Goal: Information Seeking & Learning: Learn about a topic

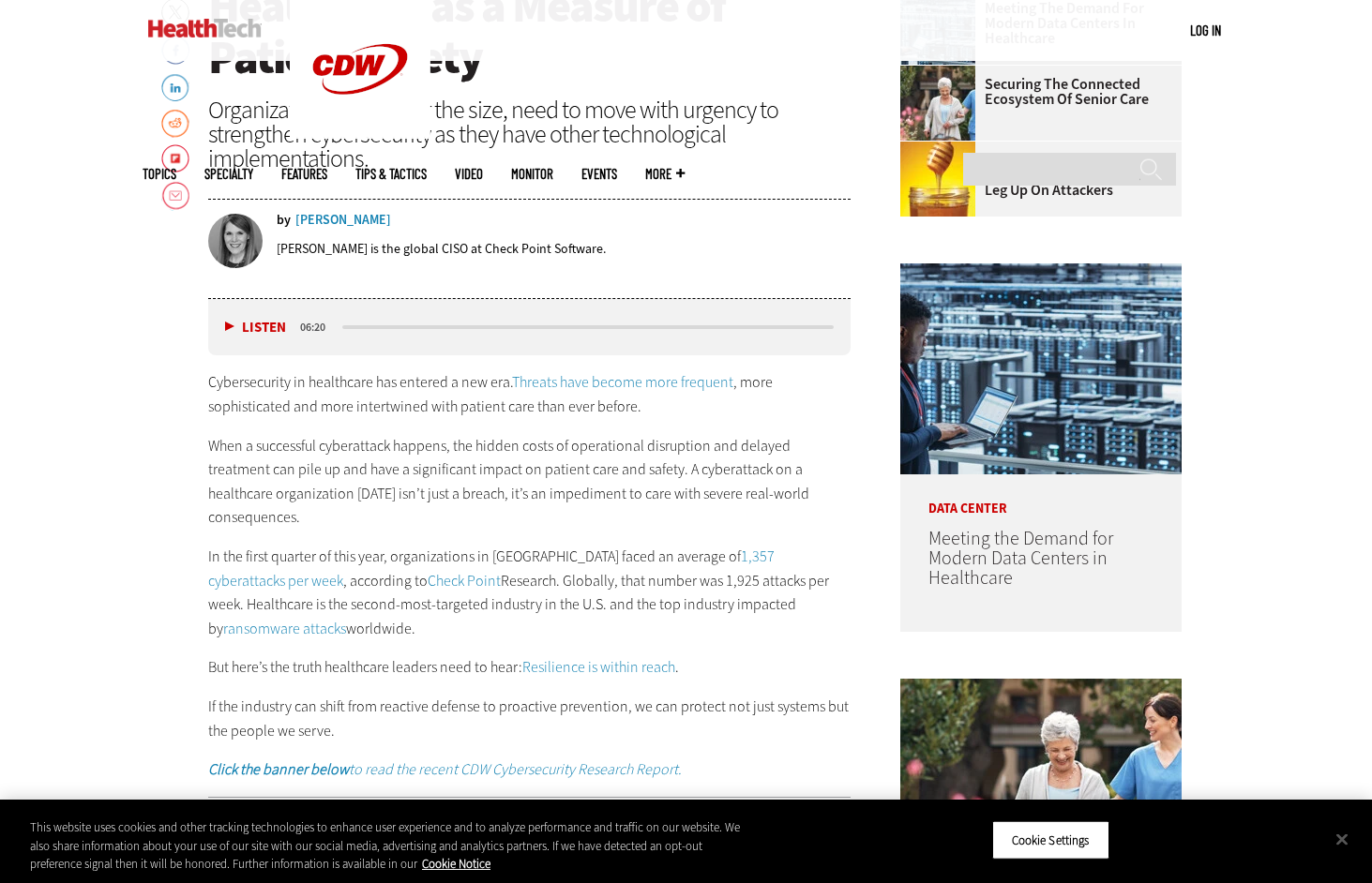
scroll to position [812, 0]
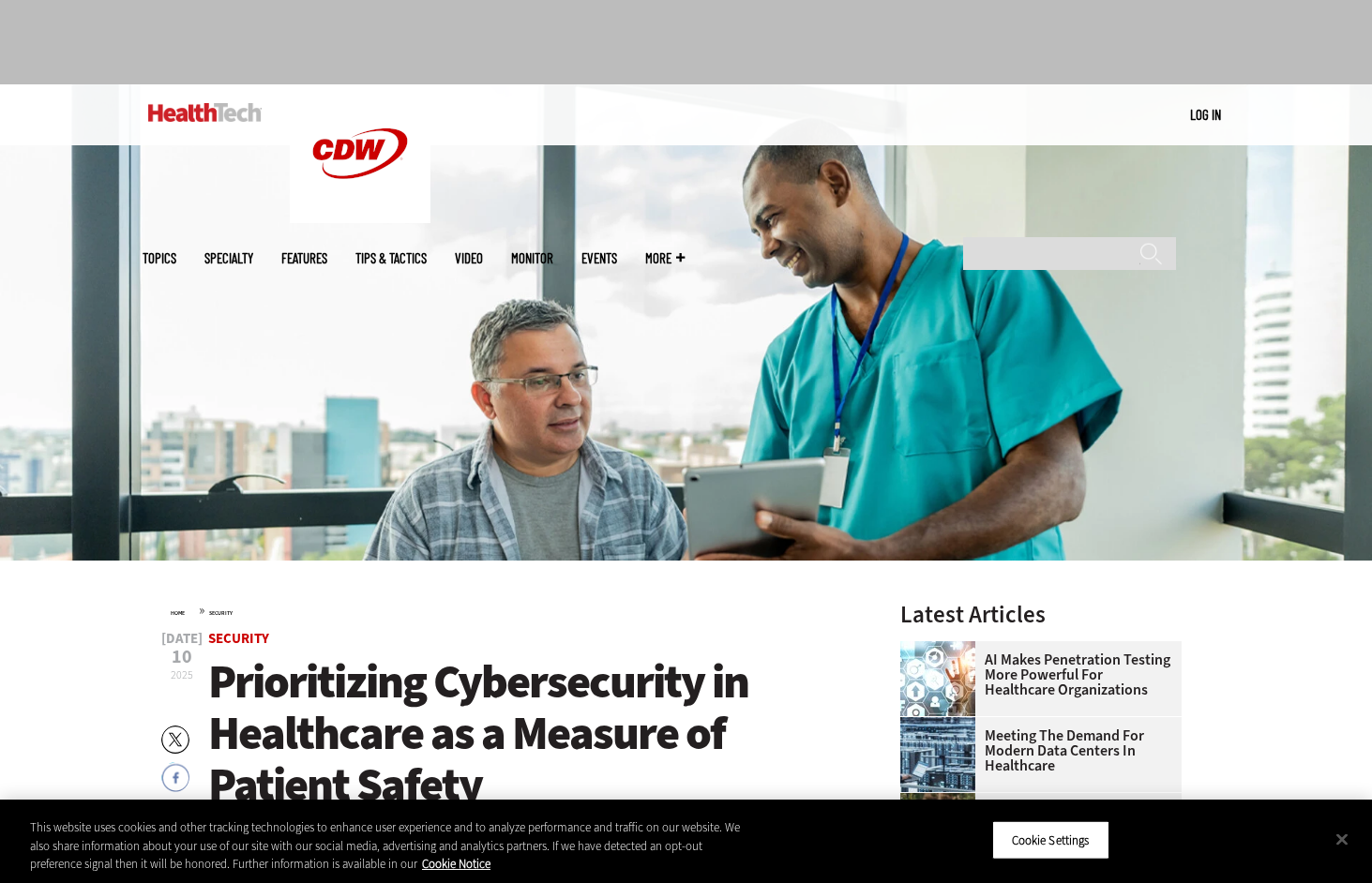
scroll to position [0, 0]
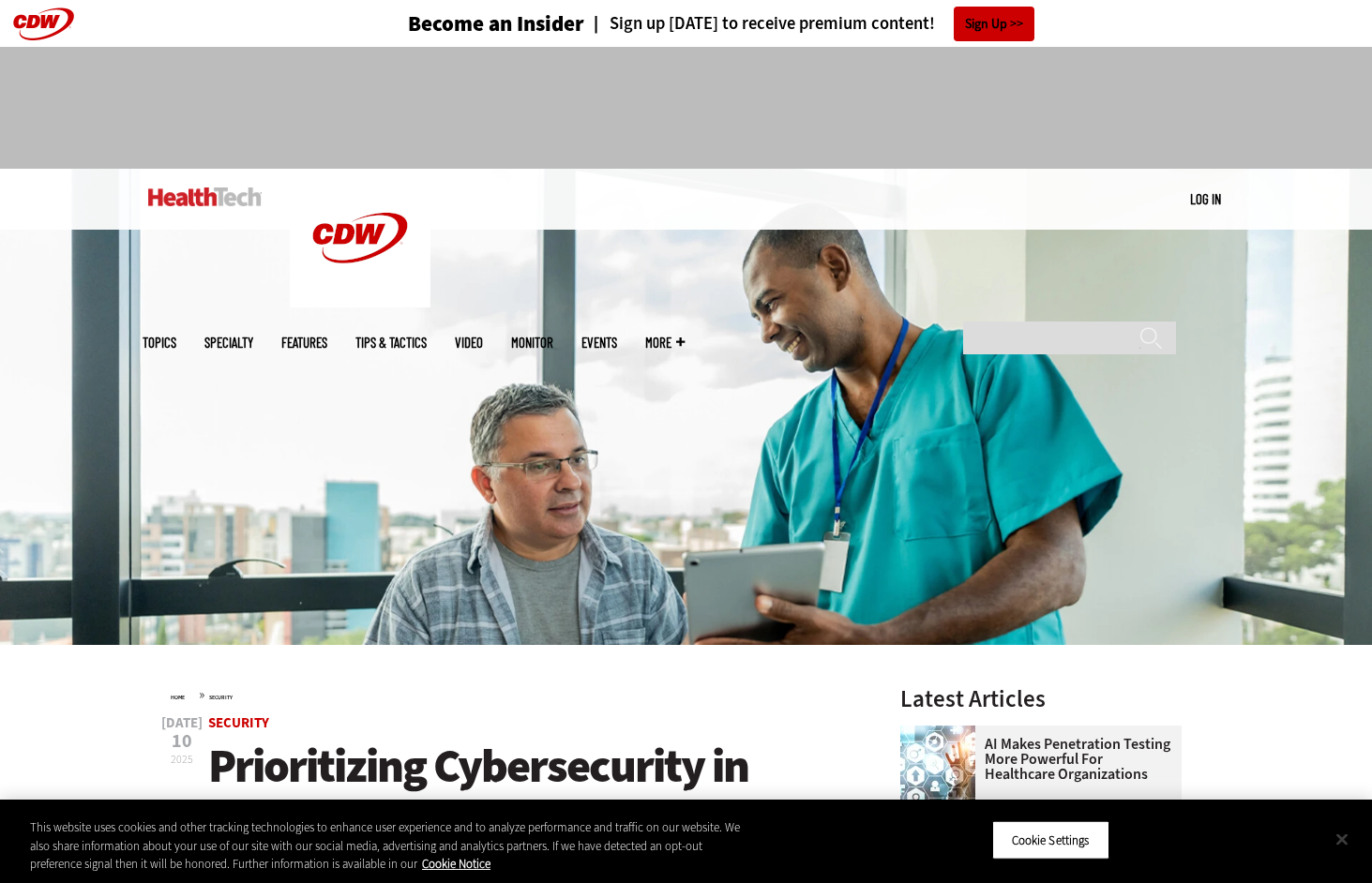
click at [1346, 837] on button "Close" at bounding box center [1341, 839] width 42 height 42
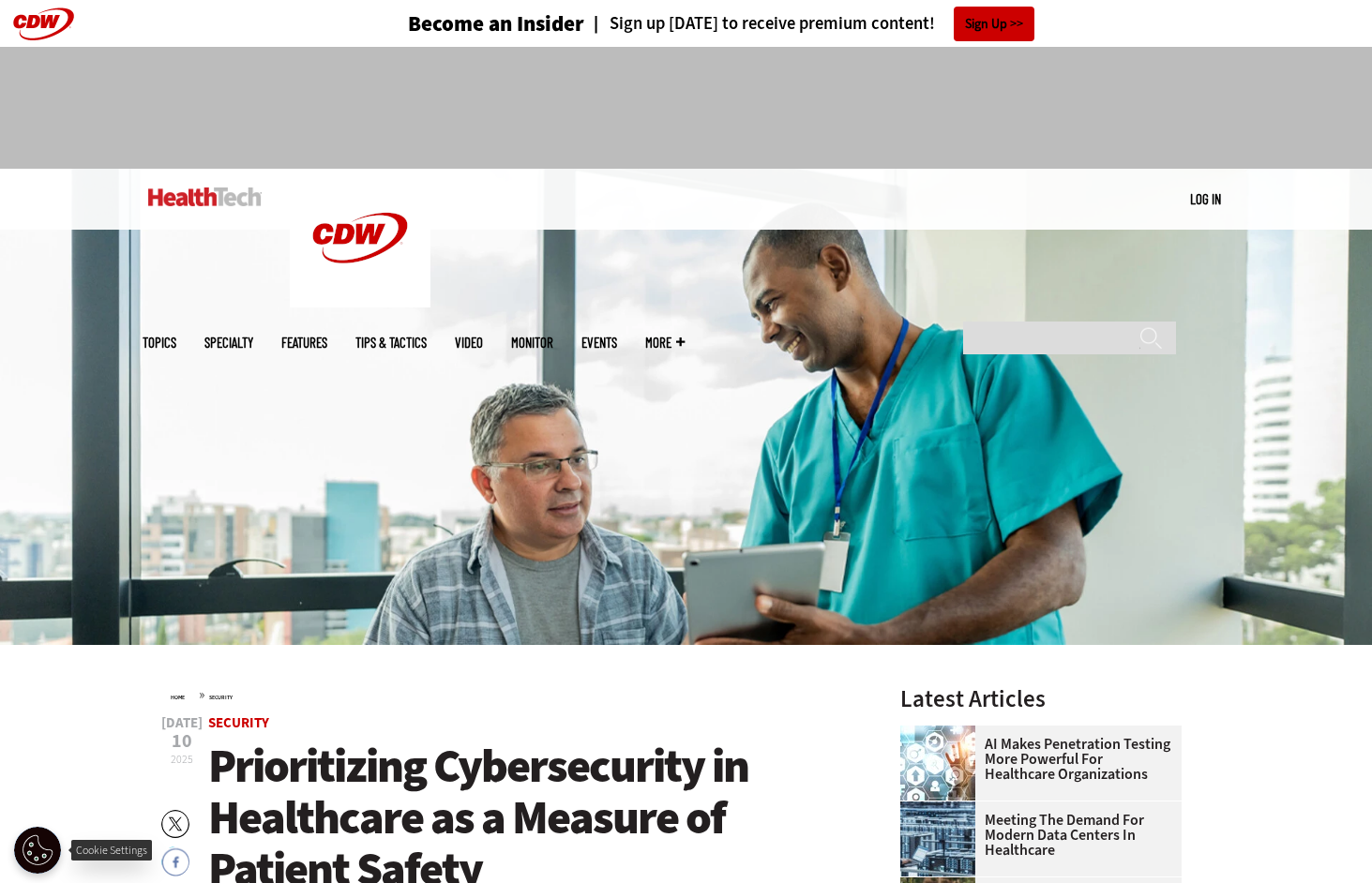
click at [43, 845] on button "Open Preferences" at bounding box center [38, 850] width 47 height 47
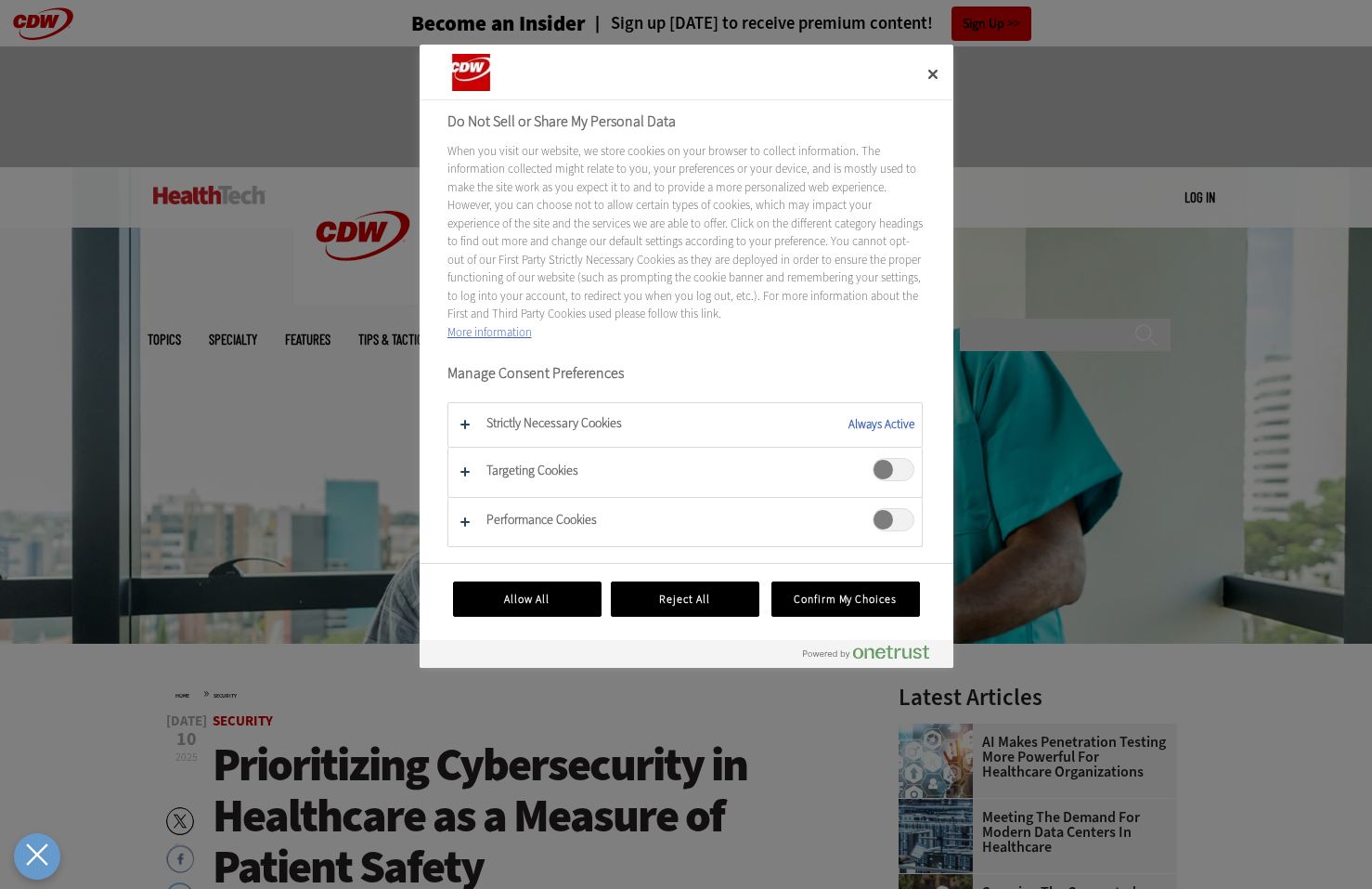
click at [887, 469] on span "Targeting Cookies" at bounding box center [894, 469] width 42 height 23
click at [875, 522] on span "Performance Cookies" at bounding box center [894, 520] width 42 height 23
click at [686, 609] on button "Reject All" at bounding box center [685, 599] width 148 height 35
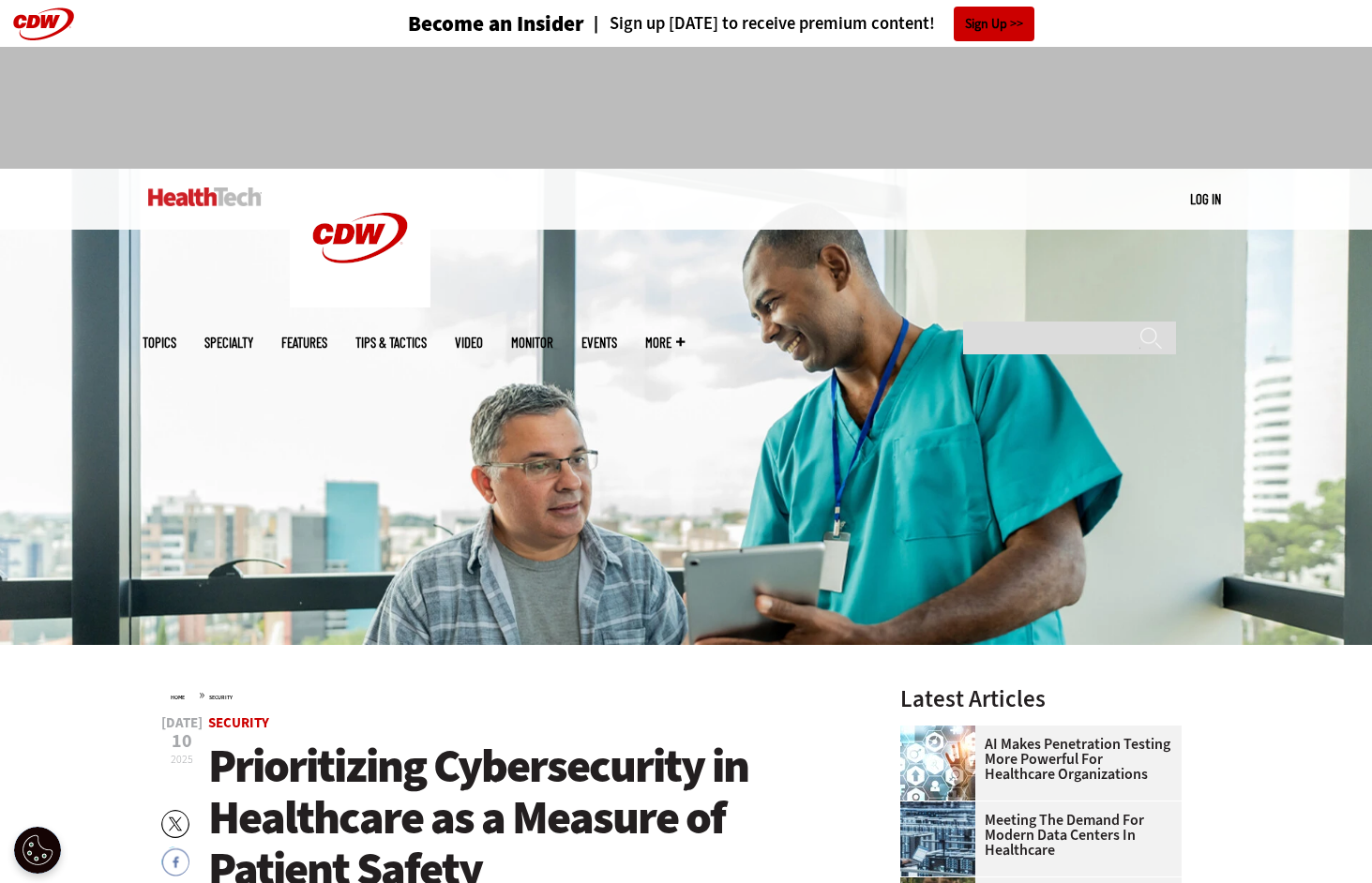
click at [1323, 8] on header "Become an Insider Sign up [DATE] to receive premium content! Sign Up" at bounding box center [686, 23] width 1372 height 47
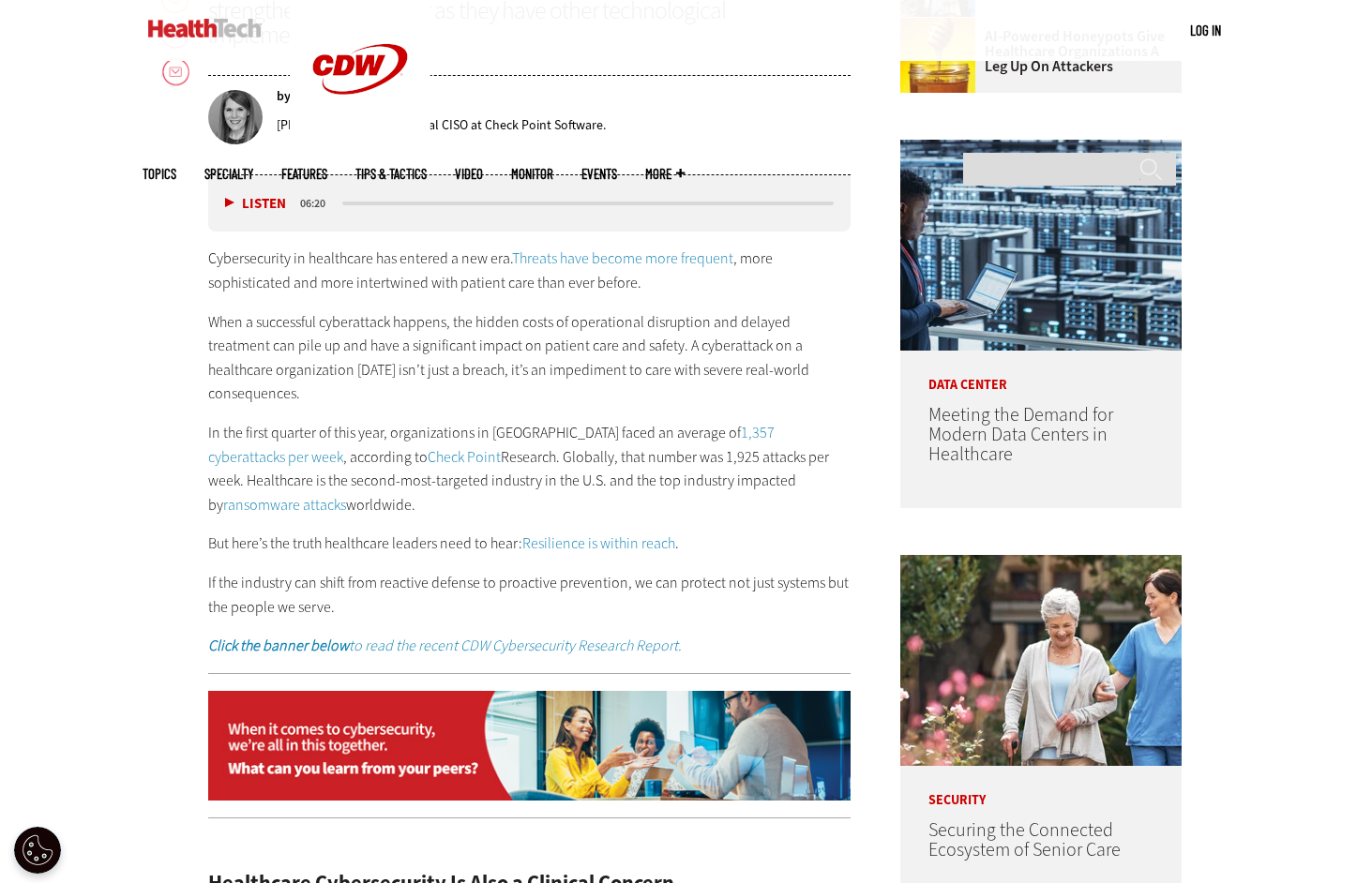
scroll to position [937, 0]
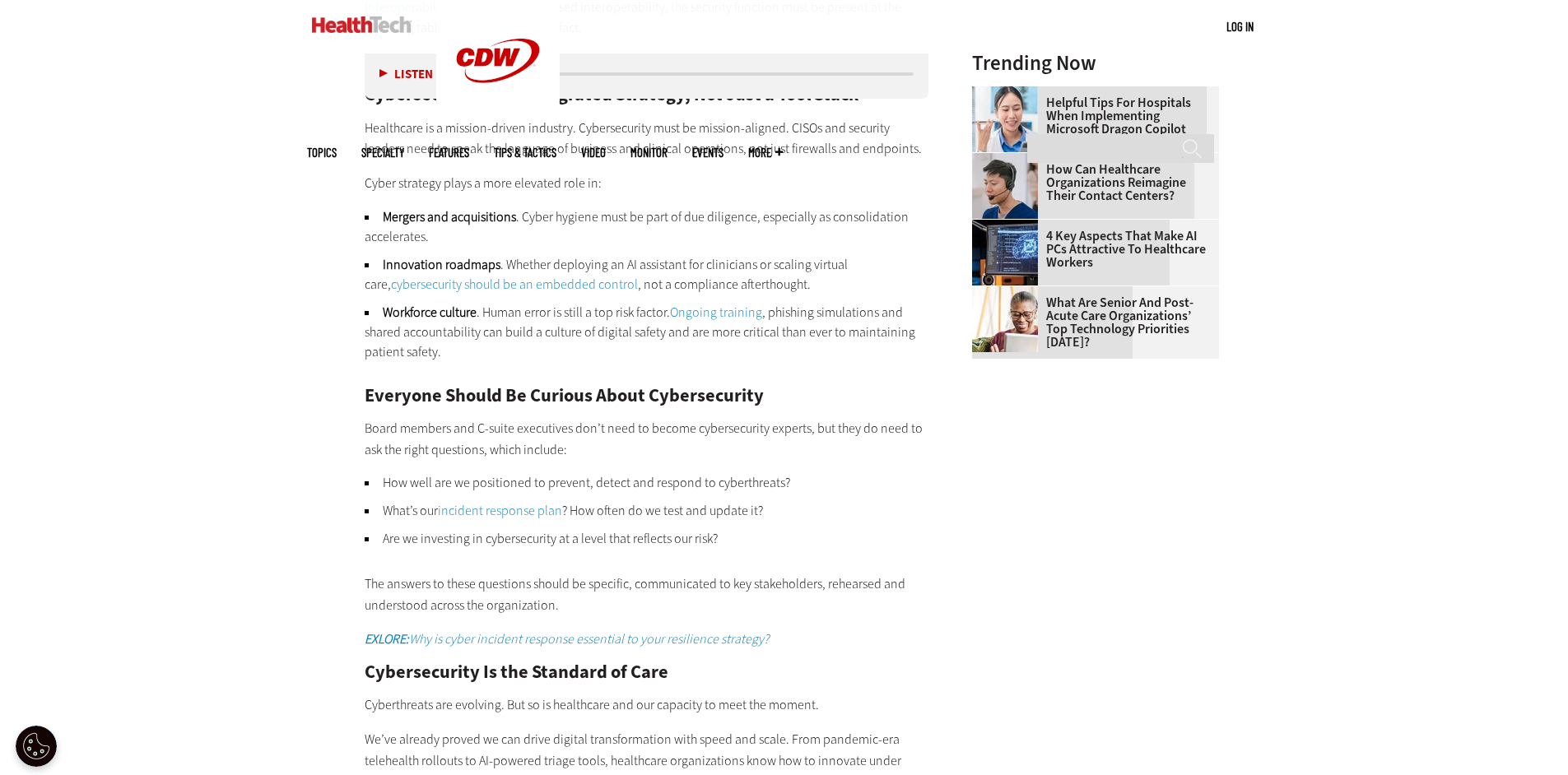
scroll to position [2381, 0]
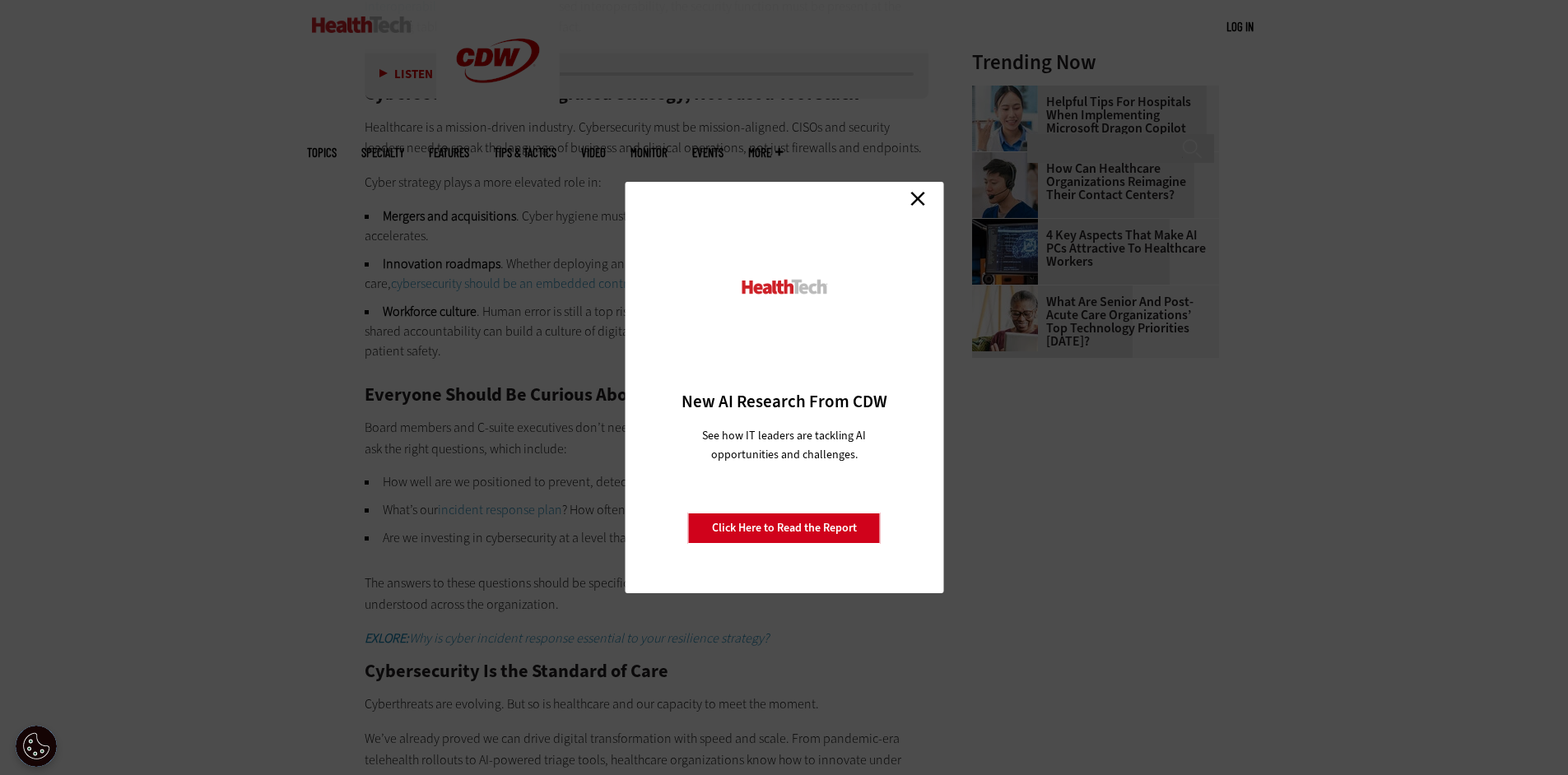
click at [915, 199] on link "Close" at bounding box center [918, 198] width 25 height 25
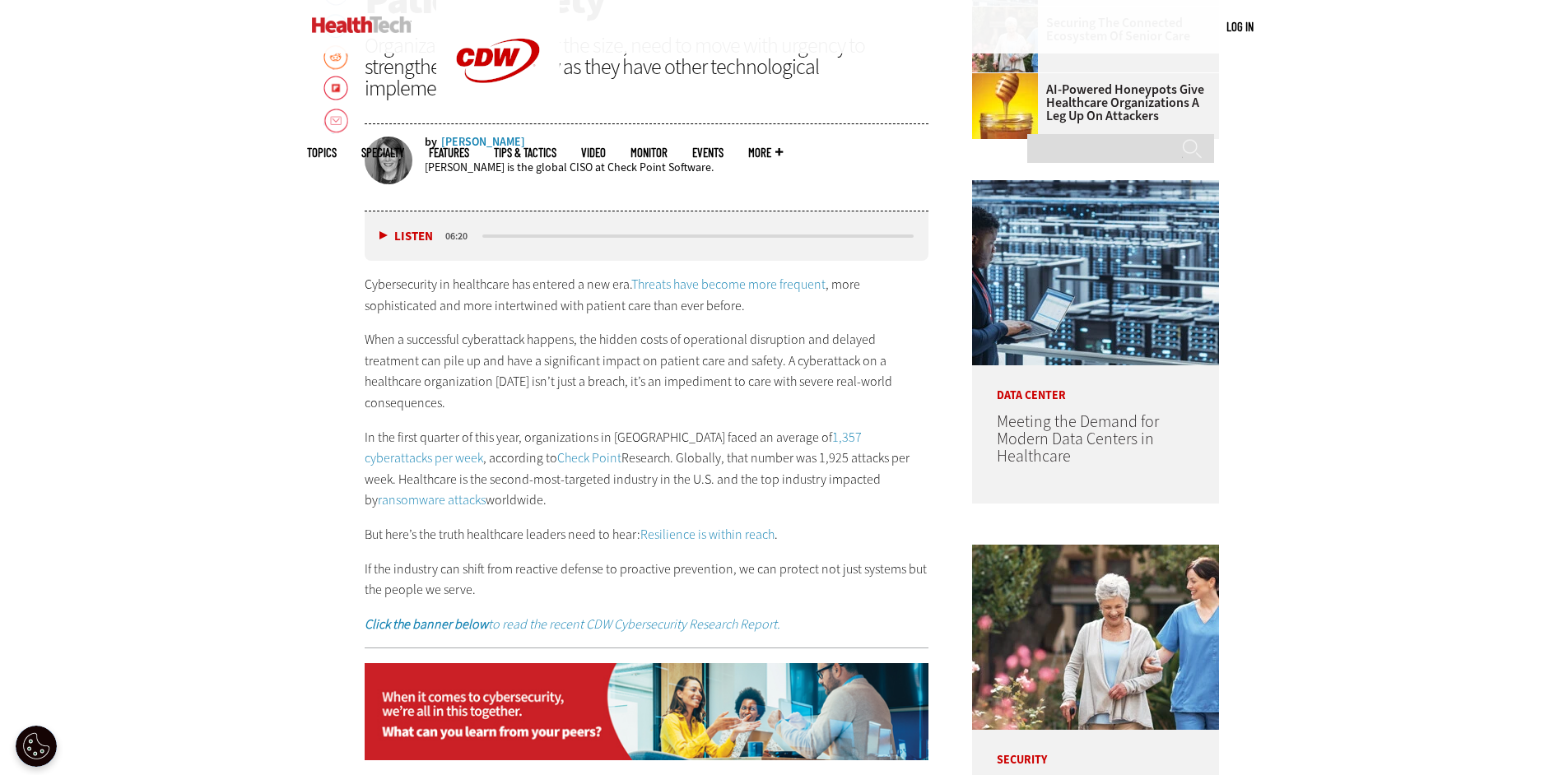
scroll to position [891, 0]
click at [667, 525] on link "Resilience is within reach" at bounding box center [707, 533] width 134 height 17
